Goal: Transaction & Acquisition: Purchase product/service

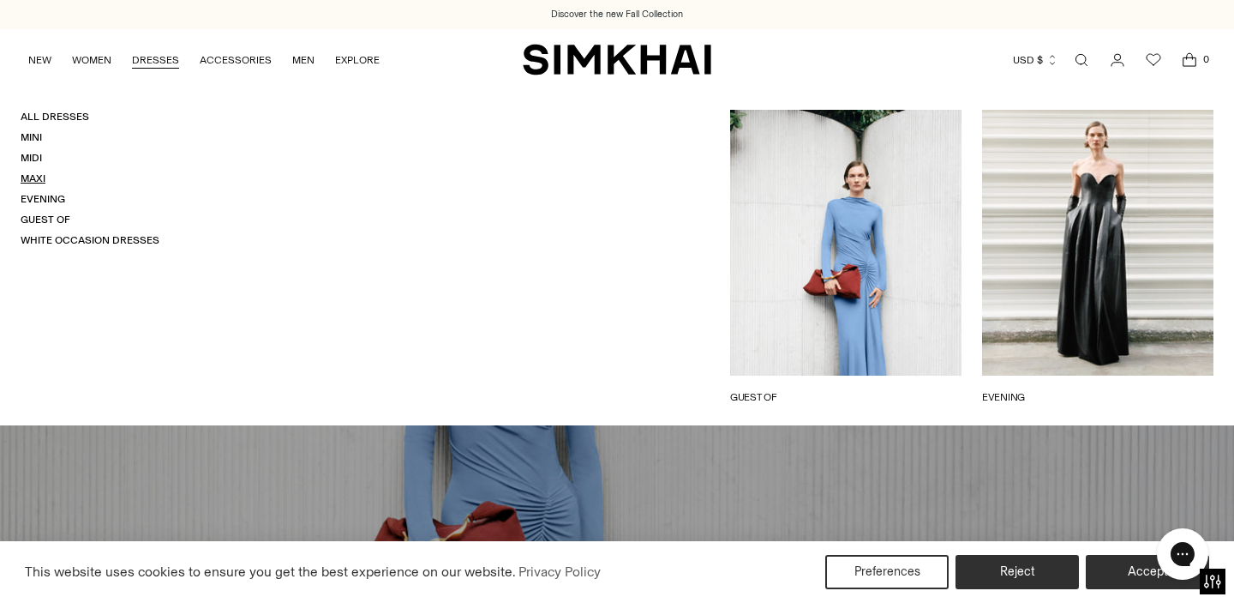
click at [41, 179] on link "Maxi" at bounding box center [33, 178] width 25 height 12
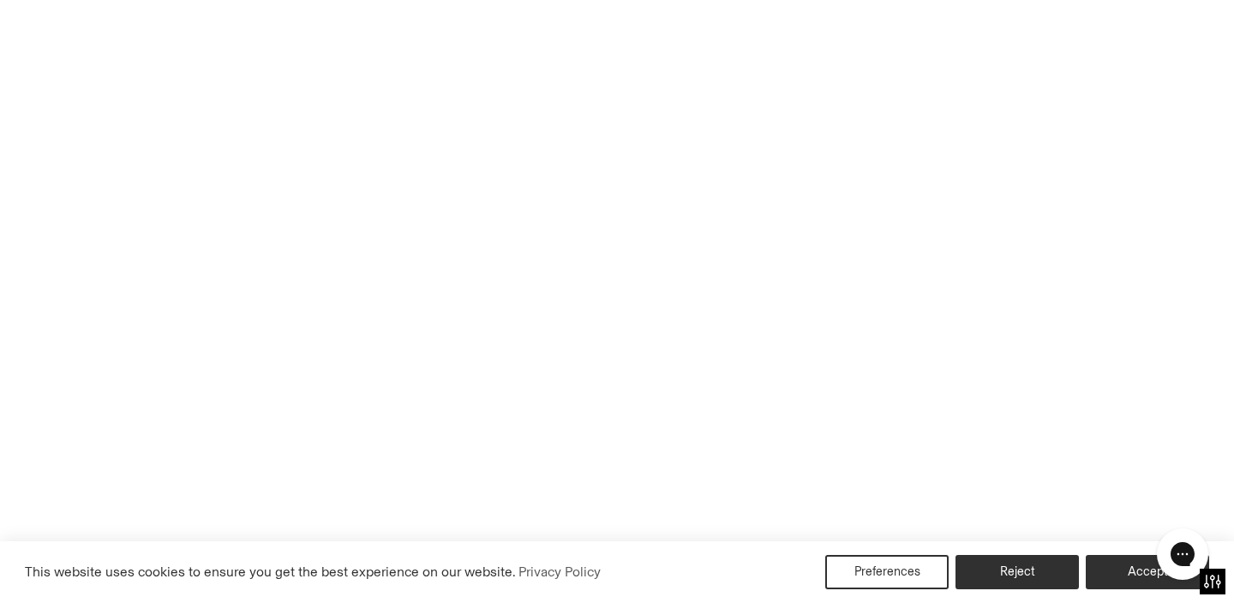
click at [27, 178] on link "Maxi" at bounding box center [33, 178] width 25 height 12
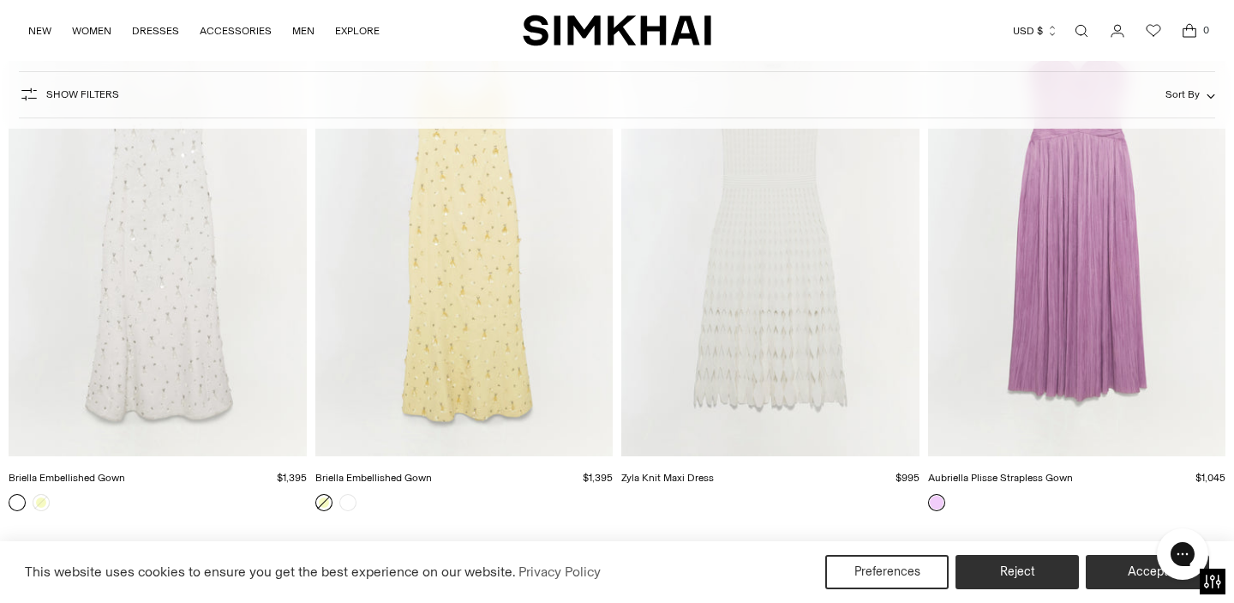
scroll to position [1845, 0]
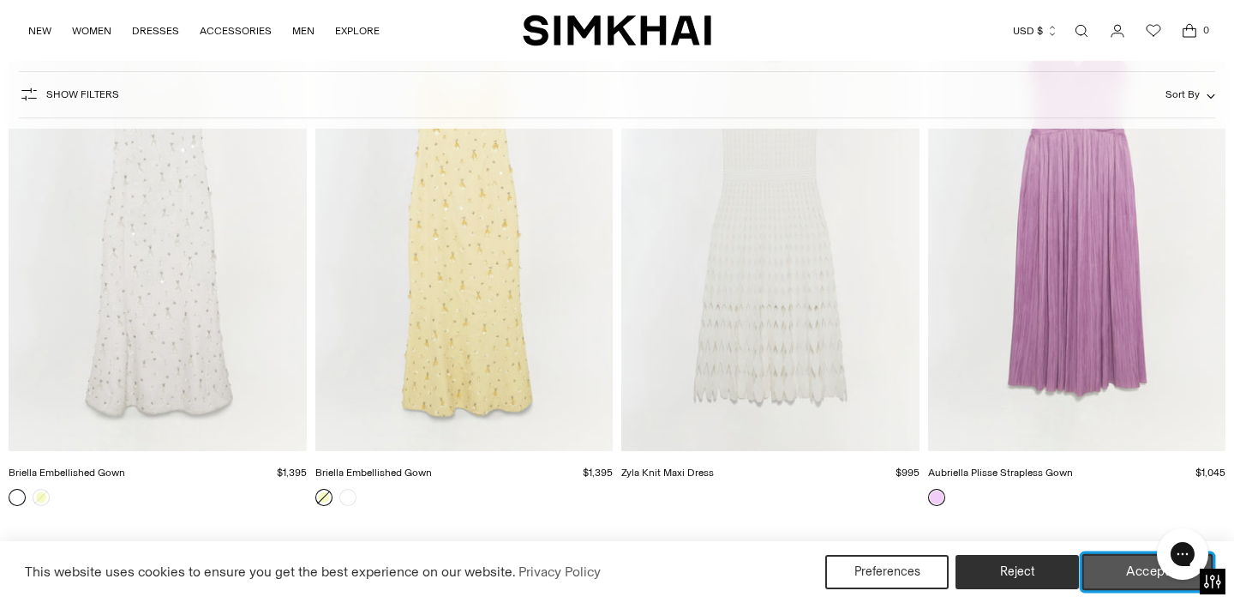
click at [1131, 570] on button "Accept" at bounding box center [1147, 572] width 131 height 36
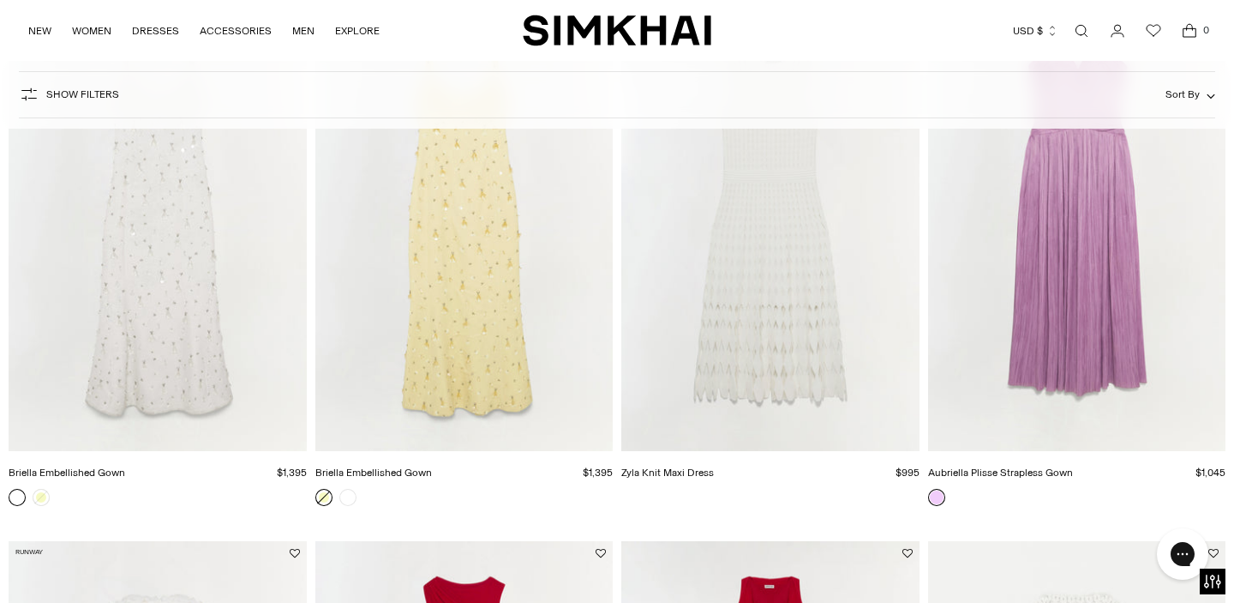
click at [0, 0] on img "Aubriella Plisse Strapless Gown" at bounding box center [0, 0] width 0 height 0
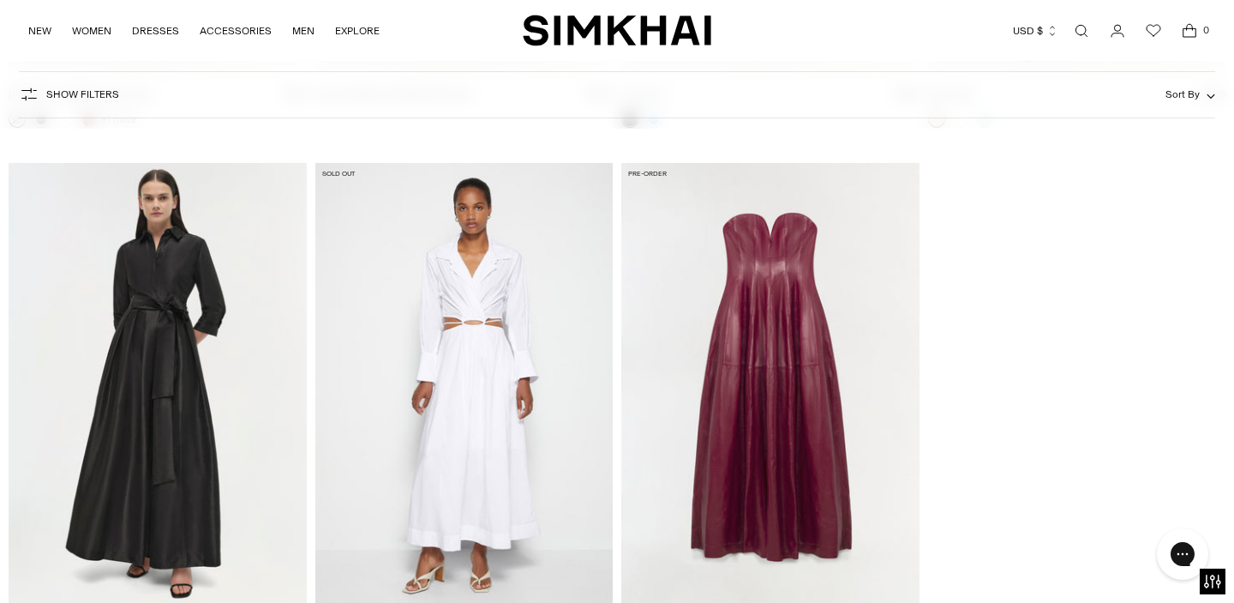
scroll to position [3663, 0]
